Goal: Find specific page/section: Find specific page/section

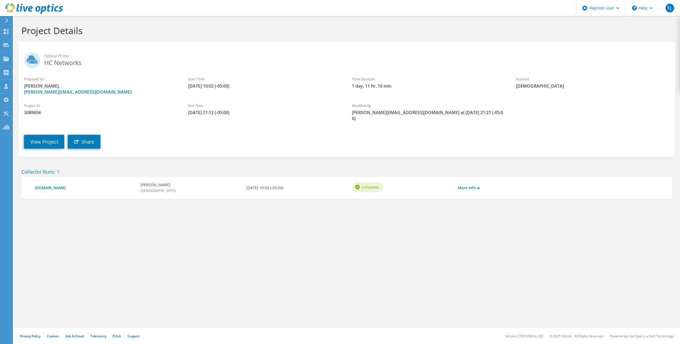
click at [10, 14] on icon at bounding box center [34, 8] width 58 height 11
